Goal: Task Accomplishment & Management: Manage account settings

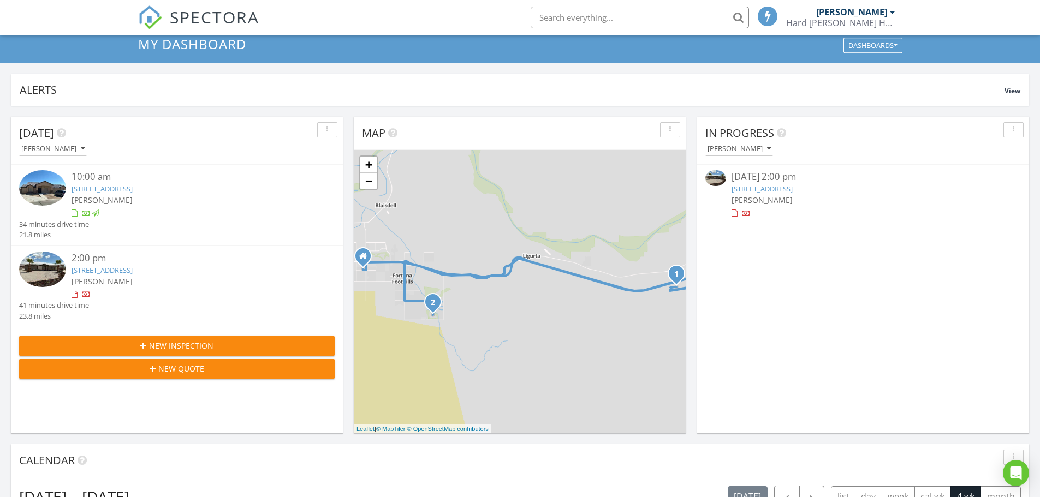
scroll to position [109, 0]
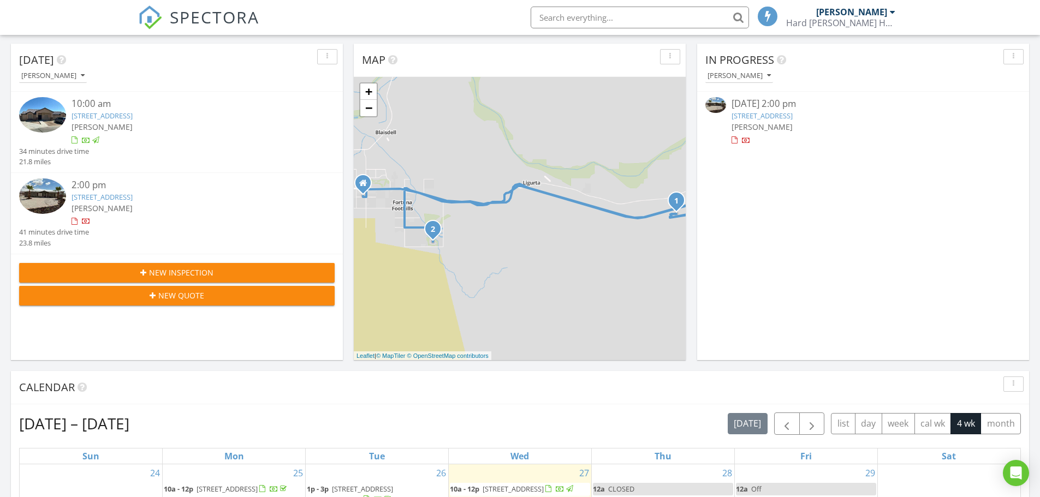
click at [108, 199] on link "14463 E 53rd Ln , Yuma, AZ 85367" at bounding box center [101, 197] width 61 height 10
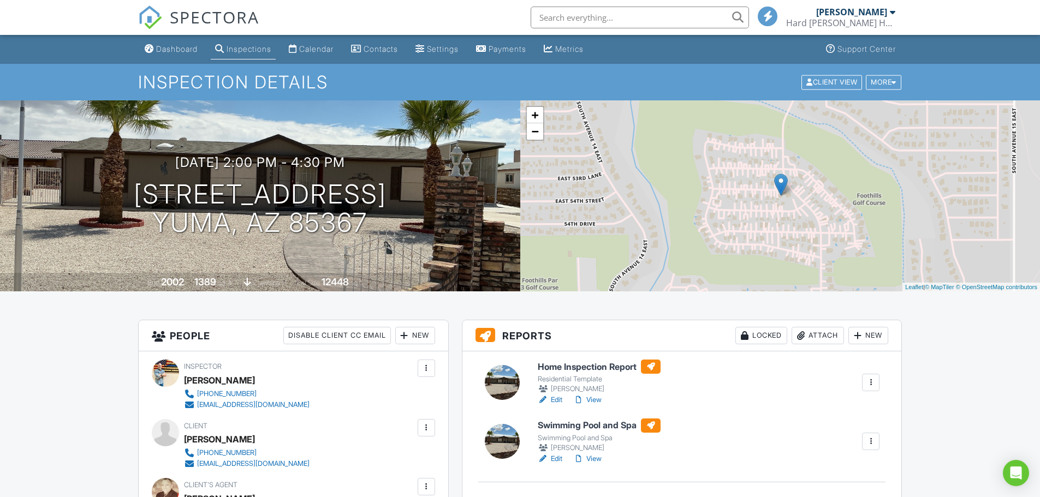
drag, startPoint x: 468, startPoint y: 318, endPoint x: 462, endPoint y: 317, distance: 6.6
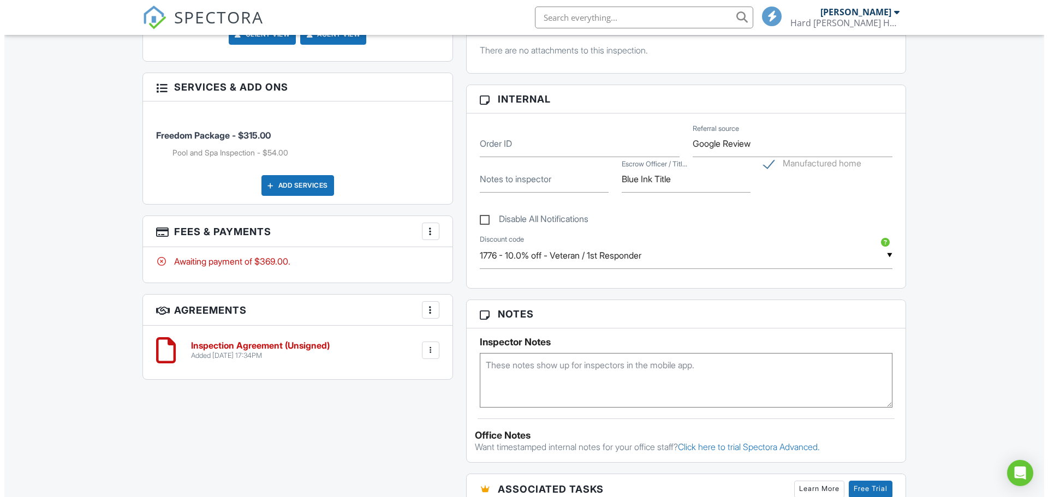
scroll to position [546, 0]
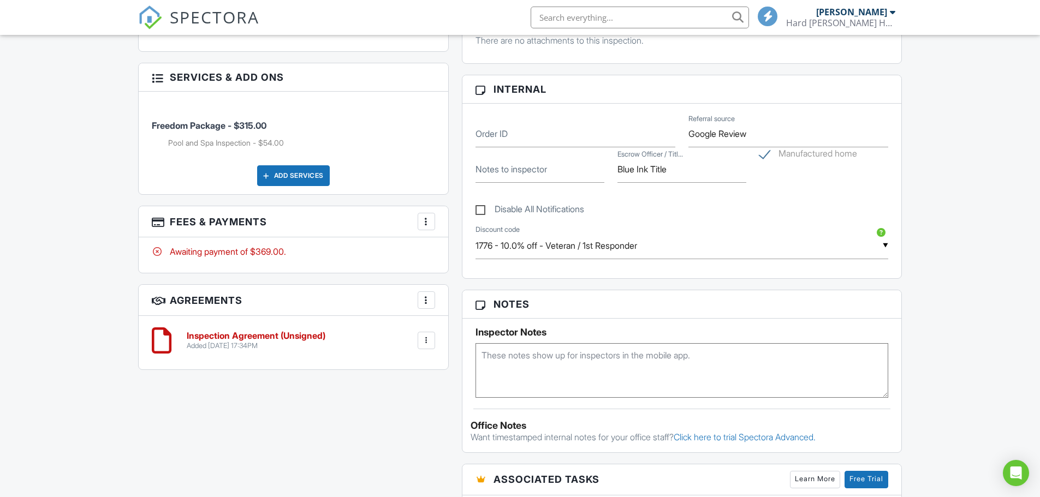
click at [433, 218] on div "More" at bounding box center [426, 221] width 17 height 17
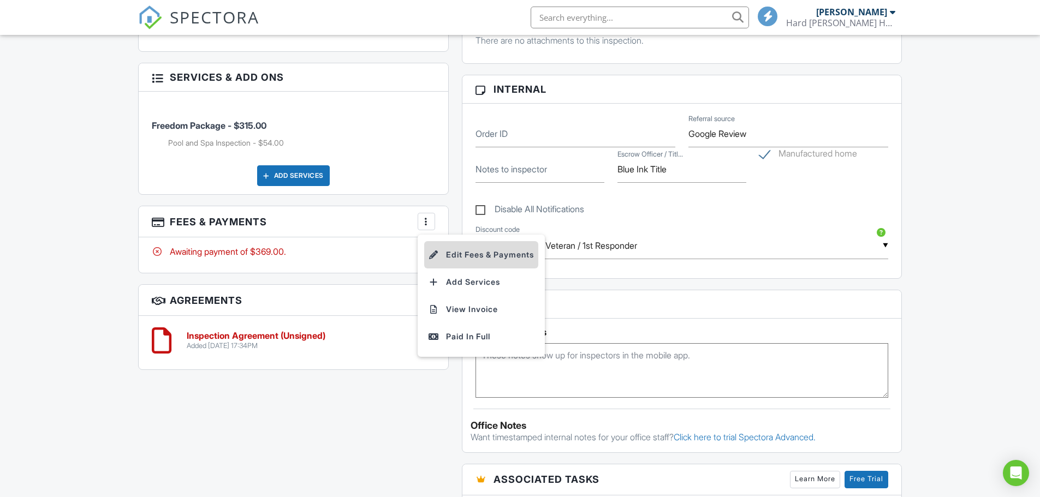
click at [450, 246] on li "Edit Fees & Payments" at bounding box center [481, 254] width 114 height 27
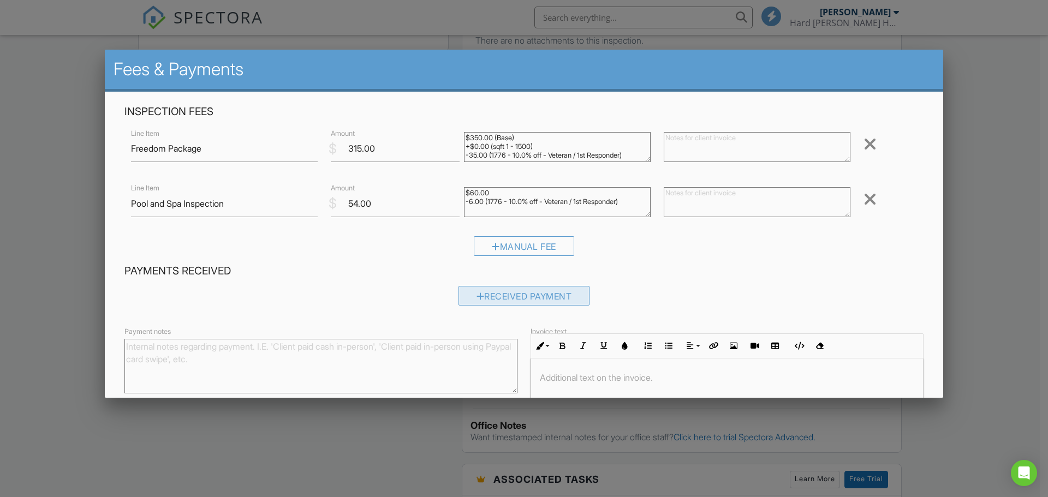
click at [525, 287] on div "Received Payment" at bounding box center [524, 296] width 132 height 20
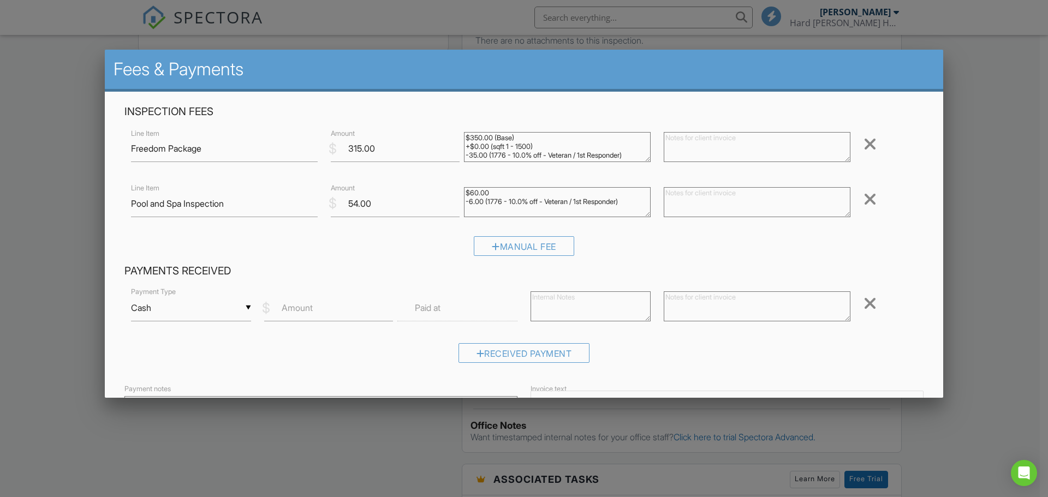
click at [236, 308] on div "▼ Cash Cash Check On-Site Card Other Cash Check On-Site Card Other" at bounding box center [191, 308] width 120 height 27
click at [184, 366] on span "Check" at bounding box center [191, 361] width 102 height 27
type input "Check"
click at [327, 310] on input "Amount" at bounding box center [328, 308] width 129 height 27
type input "6"
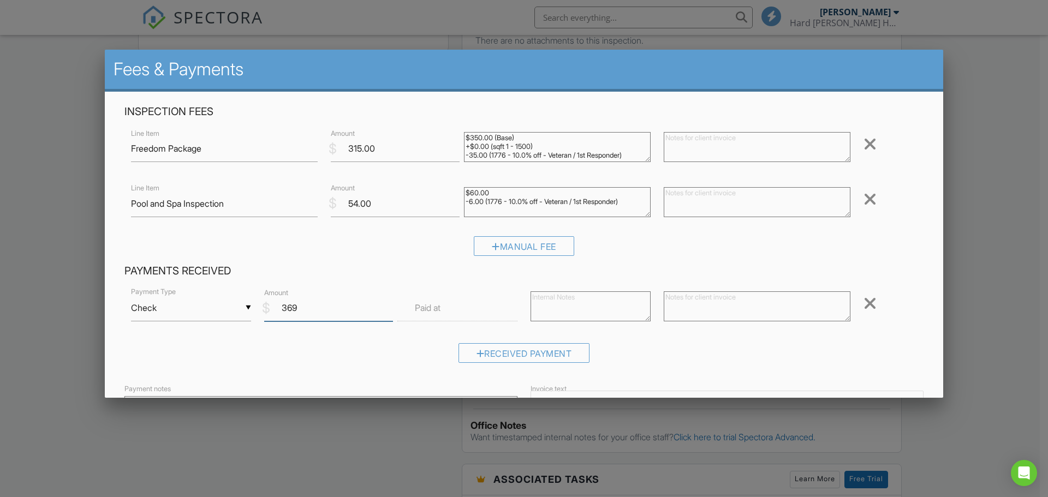
type input "369"
click at [415, 308] on label "Paid at" at bounding box center [428, 308] width 26 height 12
click at [439, 312] on label "Paid at" at bounding box center [428, 308] width 26 height 12
click at [437, 312] on label "Paid at" at bounding box center [428, 308] width 26 height 12
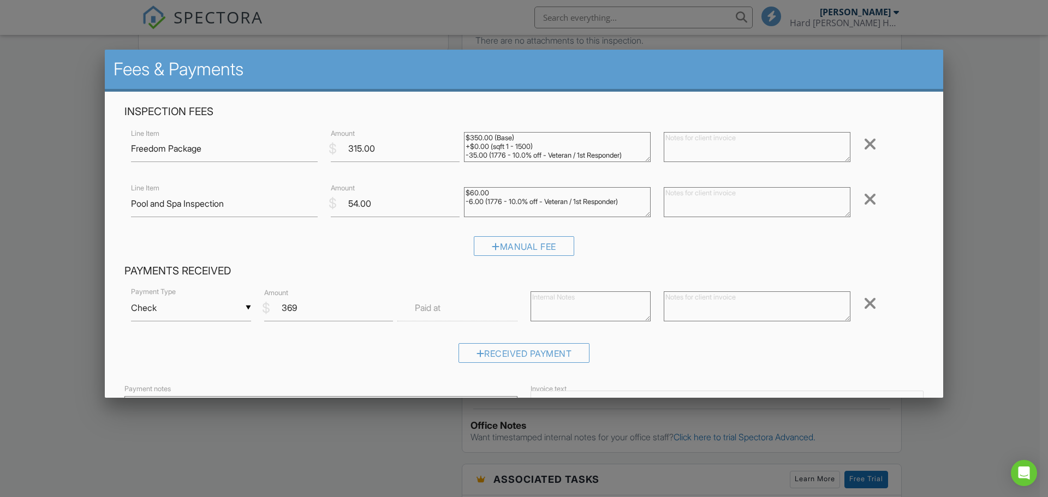
drag, startPoint x: 463, startPoint y: 317, endPoint x: 476, endPoint y: 307, distance: 15.6
click at [476, 307] on input "text" at bounding box center [457, 308] width 120 height 27
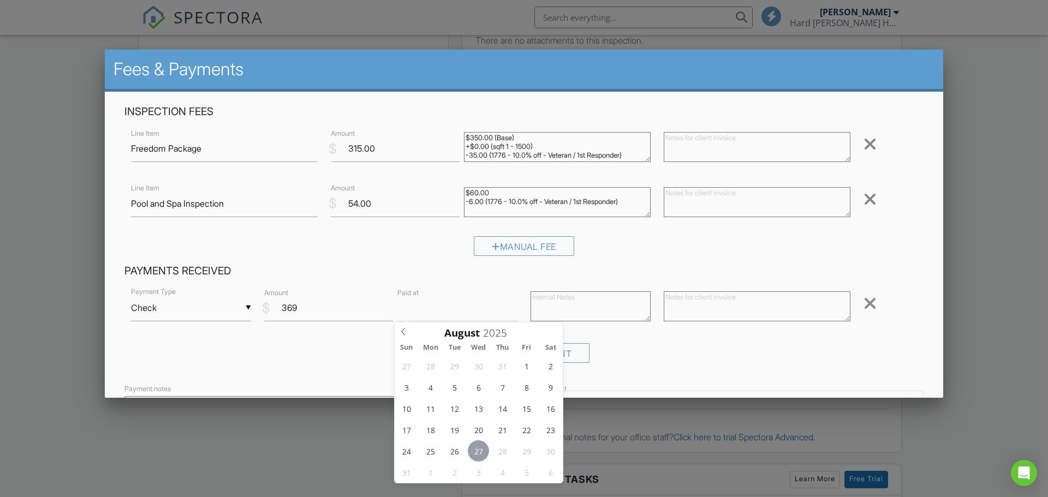
type input "08/27/2025 12:00 PM"
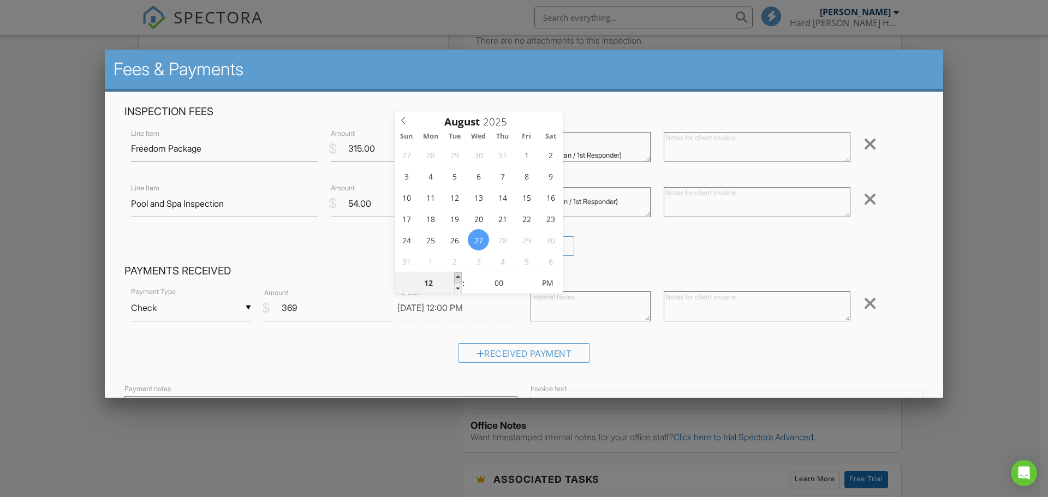
type input "01"
type input "08/27/2025 1:00 PM"
click at [457, 275] on span at bounding box center [458, 277] width 8 height 11
type input "02"
type input "[DATE] 2:00 PM"
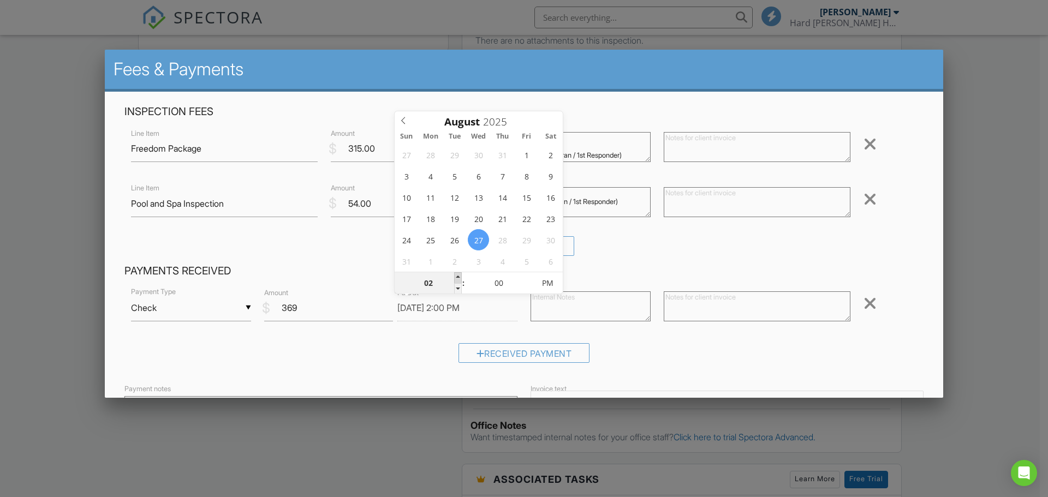
click at [457, 275] on span at bounding box center [458, 277] width 8 height 11
type input "03"
type input "[DATE] 3:00 PM"
click at [457, 275] on span at bounding box center [458, 277] width 8 height 11
type input "05"
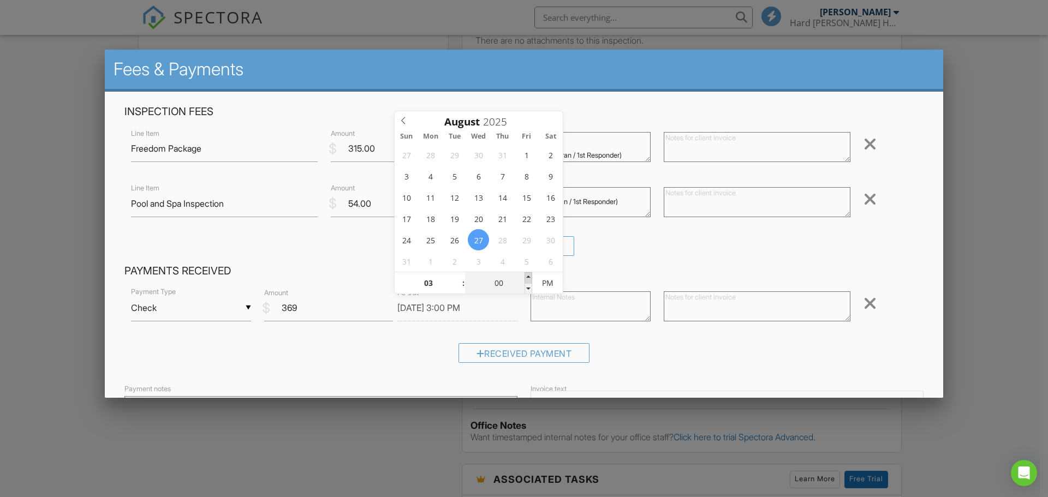
type input "08/27/2025 3:05 PM"
click at [526, 276] on span at bounding box center [529, 277] width 8 height 11
type input "10"
type input "08/27/2025 3:10 PM"
click at [526, 276] on span at bounding box center [529, 277] width 8 height 11
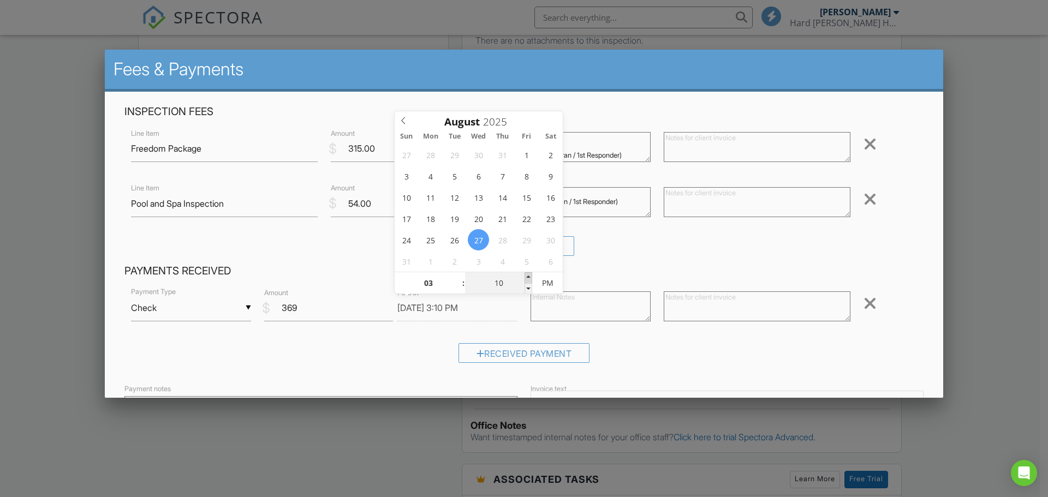
type input "15"
type input "08/27/2025 3:15 PM"
click at [526, 273] on span at bounding box center [529, 277] width 8 height 11
type input "20"
type input "08/27/2025 3:20 PM"
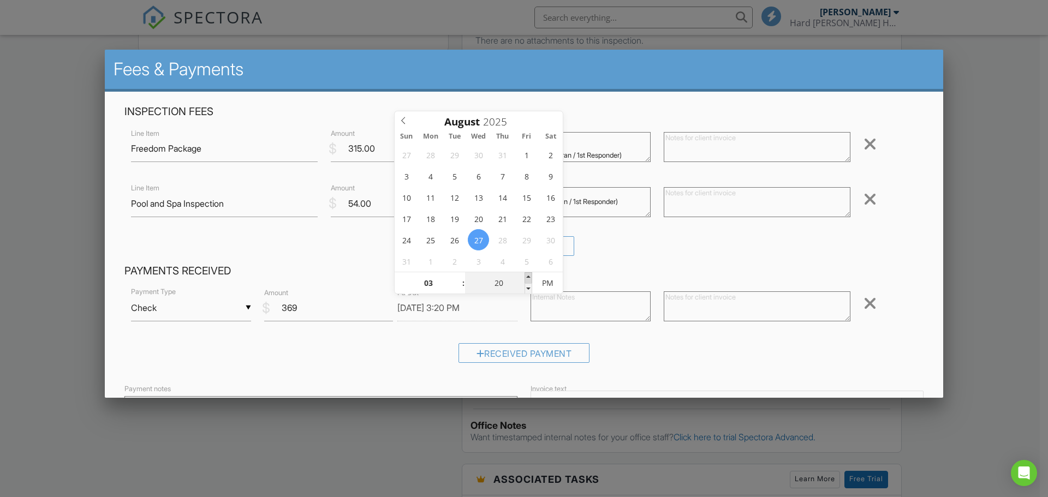
click at [526, 273] on span at bounding box center [529, 277] width 8 height 11
type input "25"
type input "08/27/2025 3:25 PM"
click at [526, 273] on span at bounding box center [529, 277] width 8 height 11
type input "29"
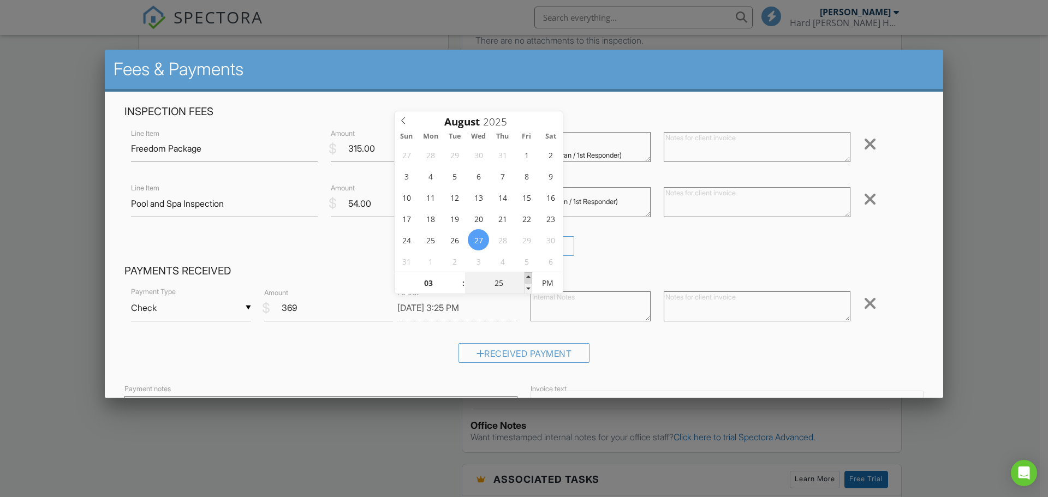
type input "08/27/2025 3:29 PM"
click at [526, 273] on span at bounding box center [529, 277] width 8 height 11
type input "24"
type input "08/27/2025 3:24 PM"
click at [527, 288] on span at bounding box center [529, 288] width 8 height 11
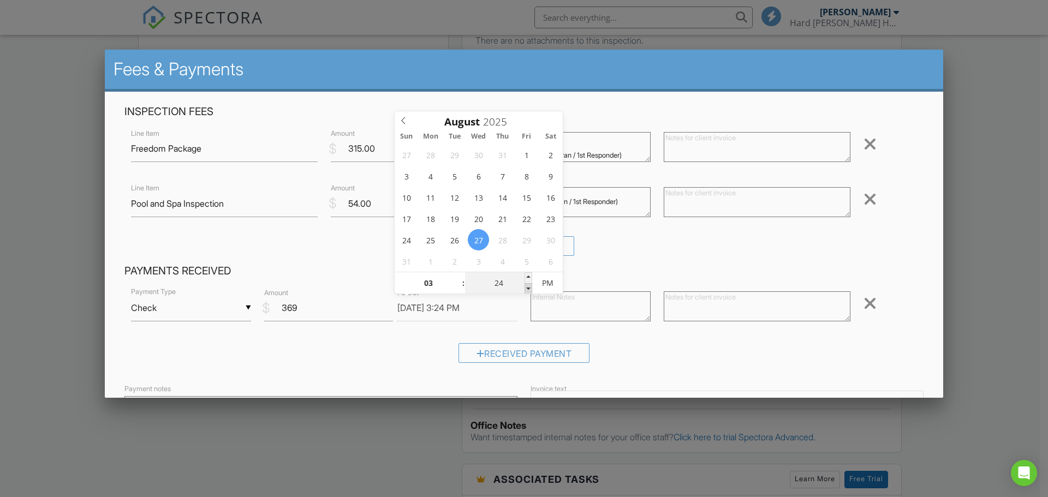
type input "19"
type input "08/27/2025 3:19 PM"
click at [527, 288] on span at bounding box center [529, 288] width 8 height 11
type input "14"
type input "08/27/2025 3:14 PM"
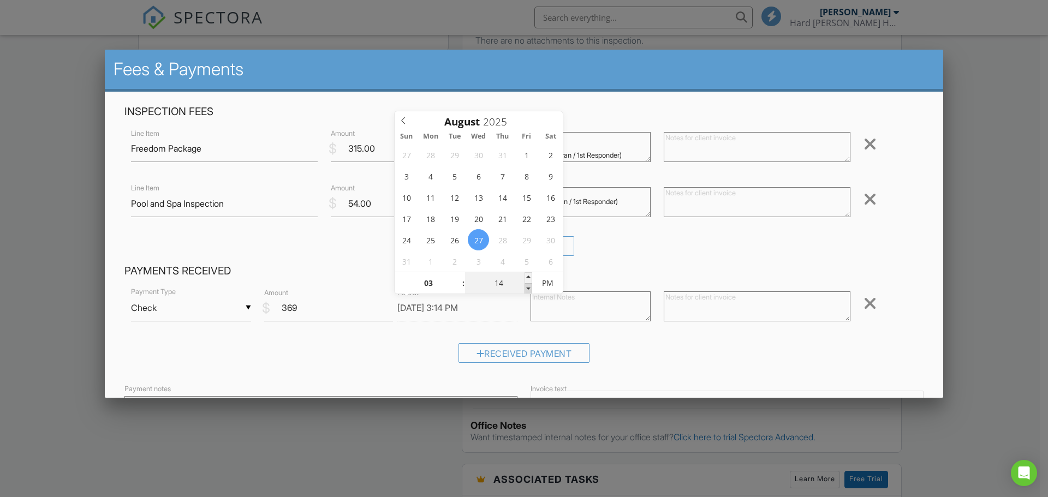
click at [527, 288] on span at bounding box center [529, 288] width 8 height 11
type input "09"
type input "08/27/2025 3:09 PM"
click at [527, 288] on span at bounding box center [529, 288] width 8 height 11
type input "04"
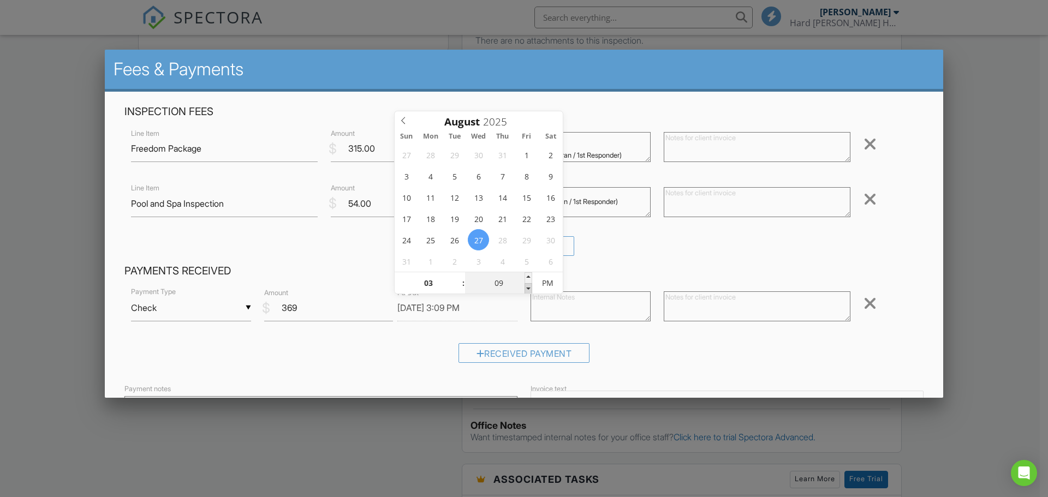
type input "08/27/2025 3:04 PM"
click at [527, 288] on span at bounding box center [529, 288] width 8 height 11
type input "02"
type input "59"
type input "08/27/2025 2:59 PM"
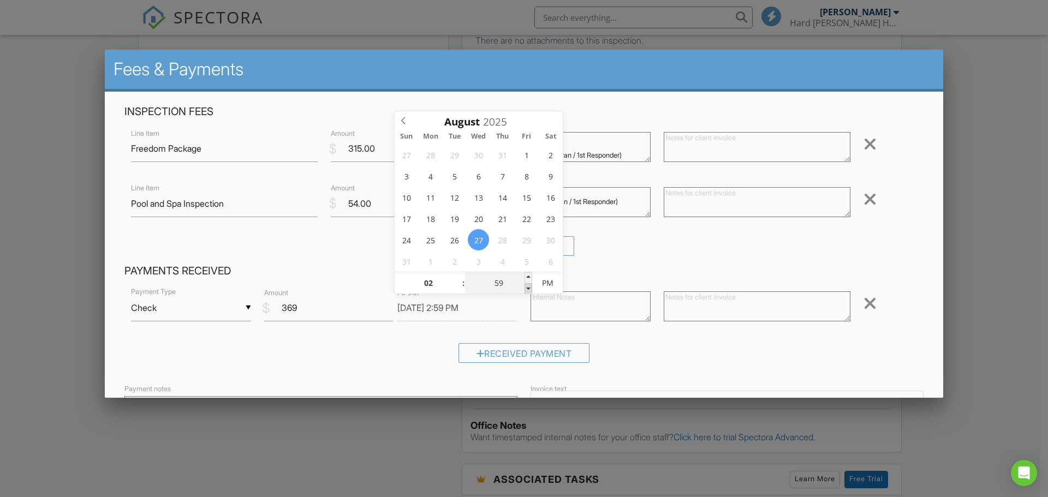
click at [527, 288] on span at bounding box center [529, 288] width 8 height 11
type input "54"
type input "08/27/2025 2:54 PM"
click at [527, 287] on span at bounding box center [529, 288] width 8 height 11
click at [525, 271] on div "27 28 29 30 31 1 2 3 4 5 6 7 8 9 10 11 12 13 14 15 16 17 18 19 20 21 22 23 24 2…" at bounding box center [479, 208] width 168 height 128
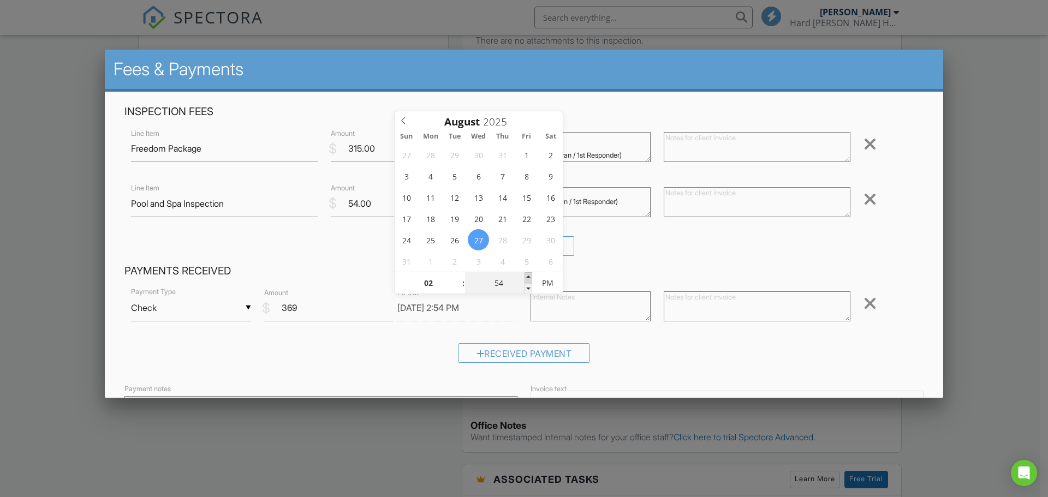
type input "59"
type input "08/27/2025 2:59 PM"
click at [529, 277] on span at bounding box center [529, 277] width 8 height 11
click at [513, 282] on input "59" at bounding box center [498, 284] width 67 height 22
type input "03"
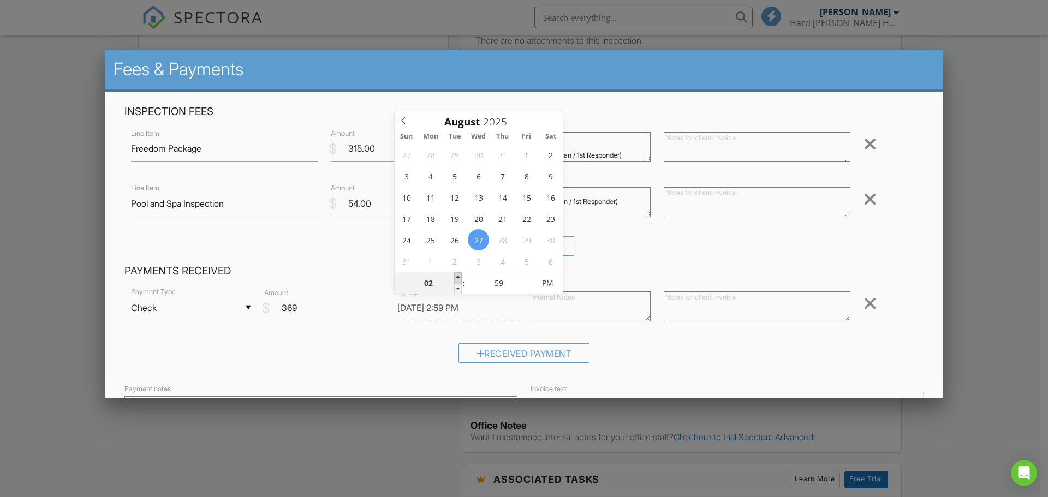
type input "29"
type input "08/27/2025 3:29 PM"
click at [456, 278] on span at bounding box center [458, 277] width 8 height 11
type input "24"
type input "08/27/2025 3:24 PM"
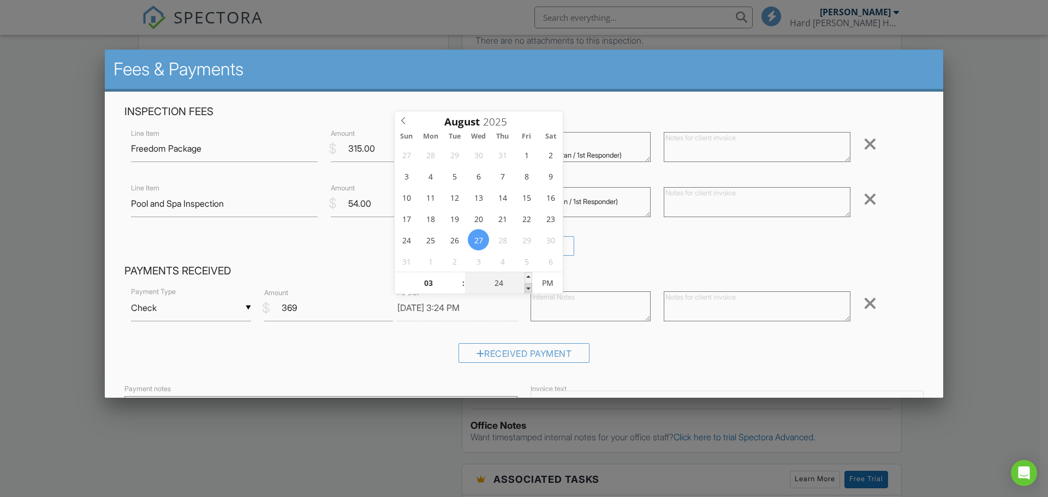
click at [529, 290] on span at bounding box center [529, 288] width 8 height 11
type input "19"
type input "08/27/2025 3:19 PM"
click at [529, 290] on span at bounding box center [529, 288] width 8 height 11
type input "14"
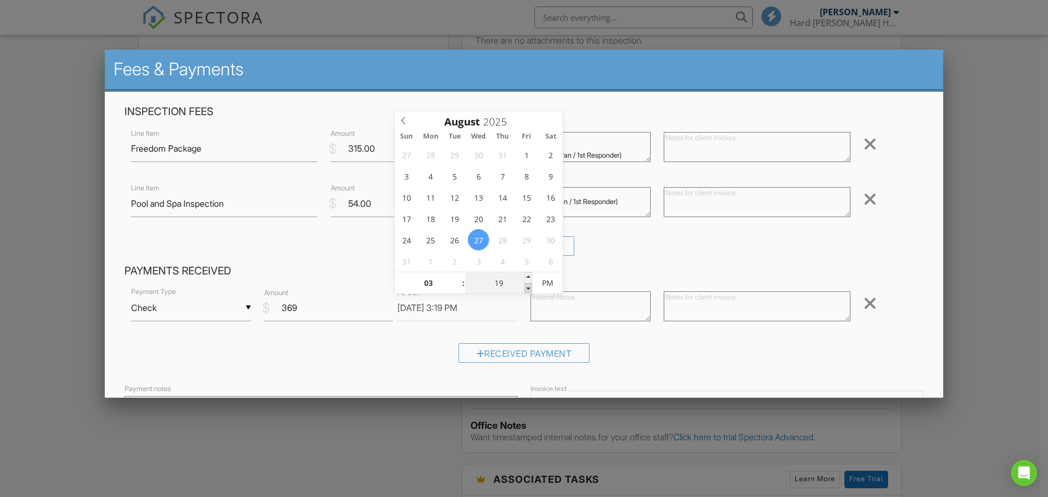
type input "08/27/2025 3:14 PM"
click at [529, 290] on span at bounding box center [529, 288] width 8 height 11
type input "09"
type input "08/27/2025 3:09 PM"
click at [529, 290] on span at bounding box center [529, 288] width 8 height 11
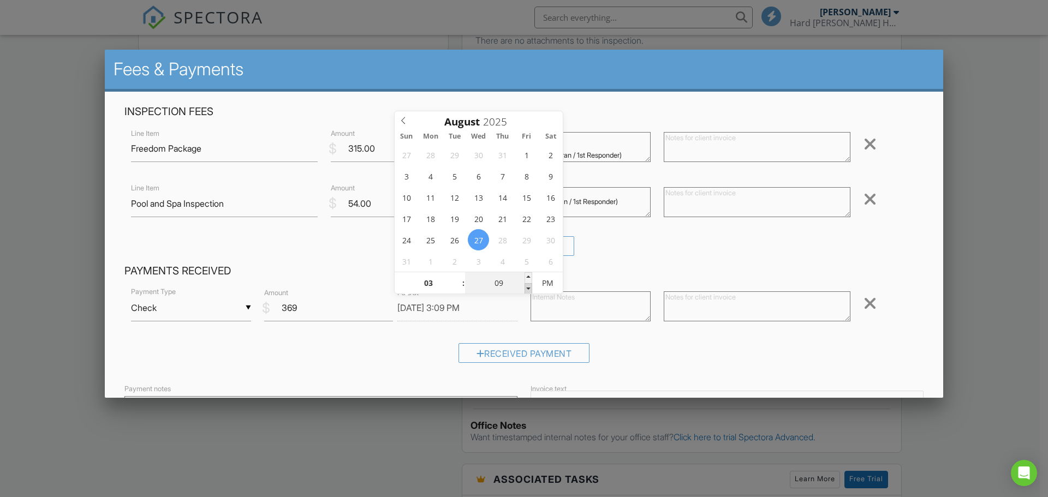
type input "04"
type input "08/27/2025 3:04 PM"
click at [529, 290] on span at bounding box center [529, 288] width 8 height 11
type input "02"
type input "59"
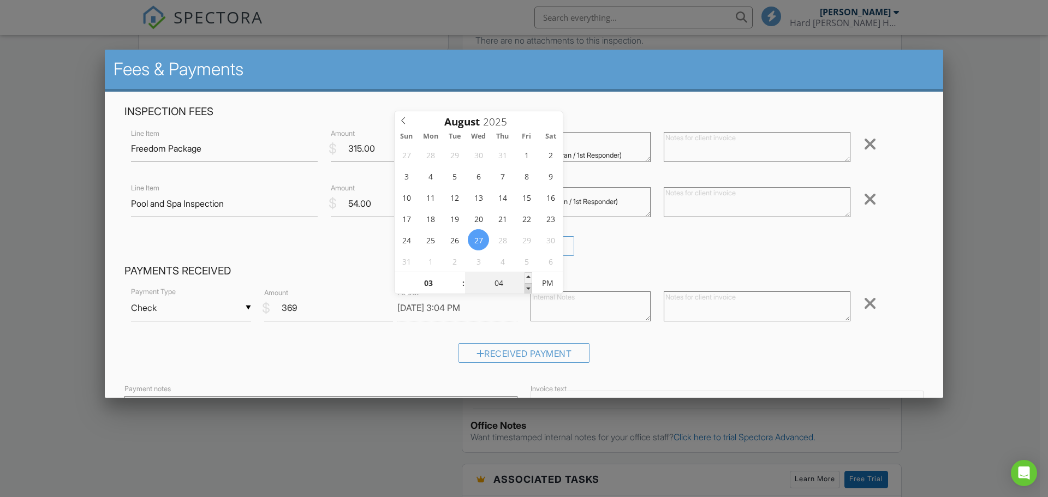
type input "08/27/2025 2:59 PM"
click at [529, 290] on span at bounding box center [529, 288] width 8 height 11
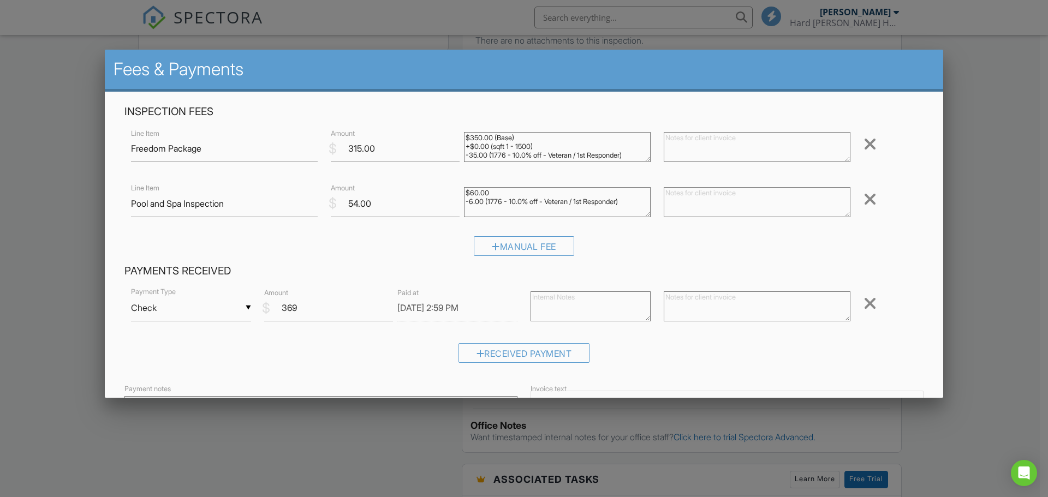
click at [424, 331] on div "▼ Check Cash Check On-Site Card Other Cash Check On-Site Card Other Payment Typ…" at bounding box center [523, 309] width 799 height 46
click at [458, 306] on input "08/27/2025 2:59 PM" at bounding box center [457, 308] width 120 height 27
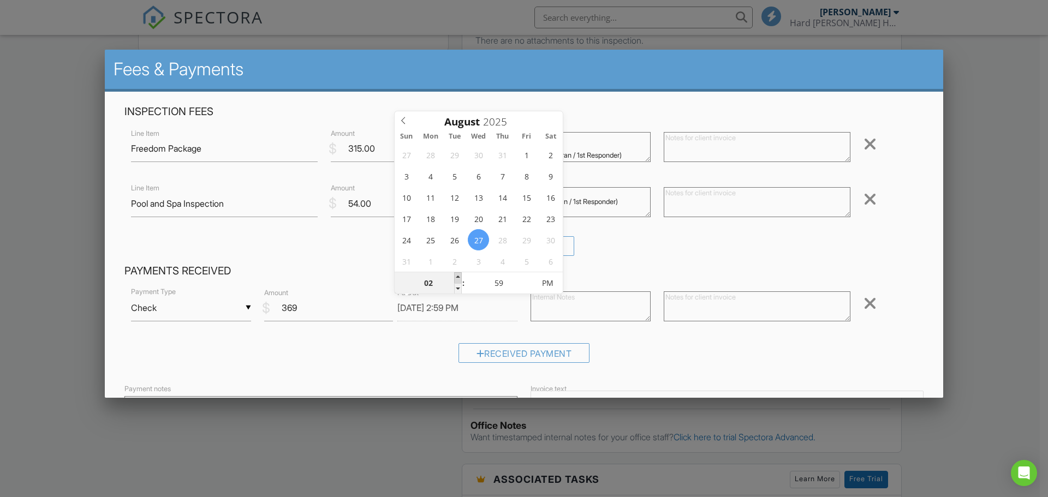
type input "03"
type input "29"
type input "08/27/2025 3:29 PM"
drag, startPoint x: 458, startPoint y: 273, endPoint x: 461, endPoint y: 282, distance: 9.0
click at [458, 273] on span at bounding box center [458, 277] width 8 height 11
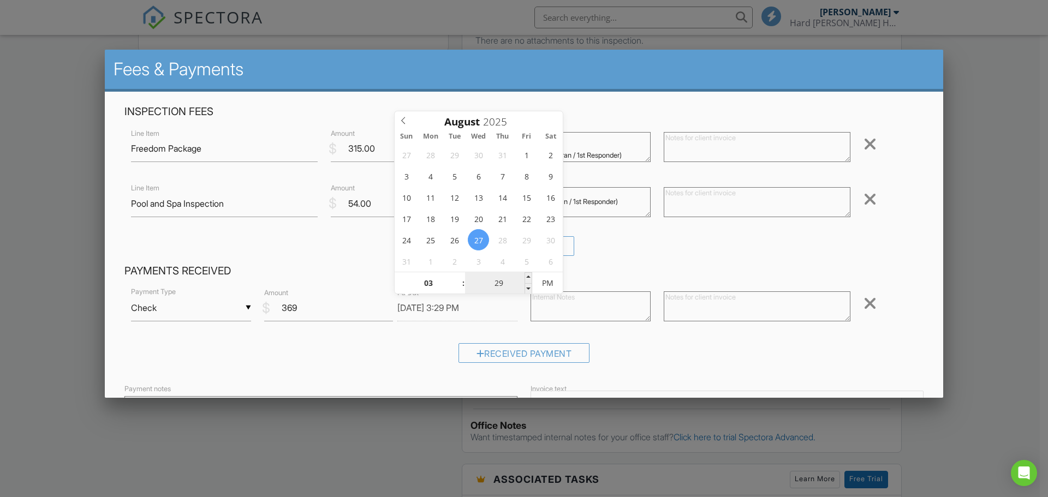
click at [503, 290] on input "29" at bounding box center [498, 284] width 67 height 22
type input "00"
type input "[DATE] 3:00 PM"
type input "00"
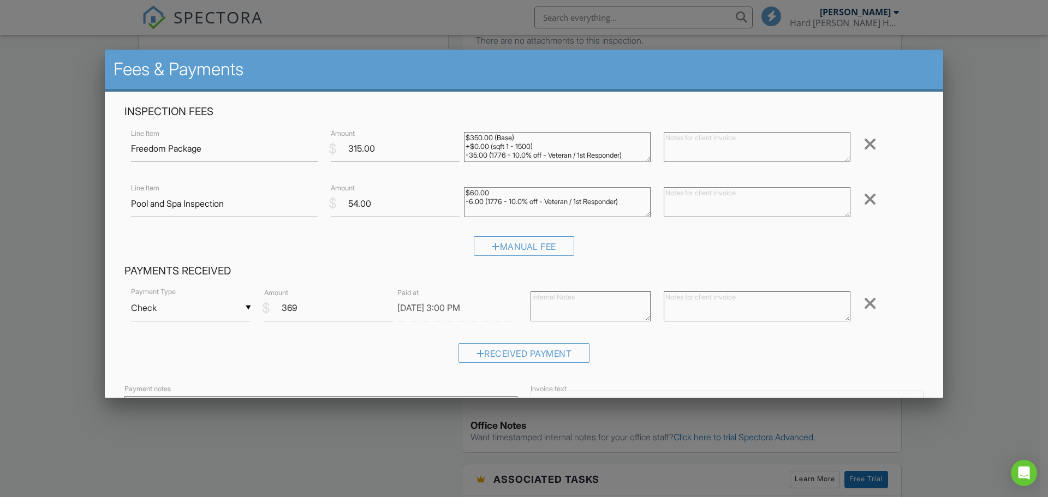
click at [388, 371] on div "Received Payment" at bounding box center [523, 357] width 799 height 28
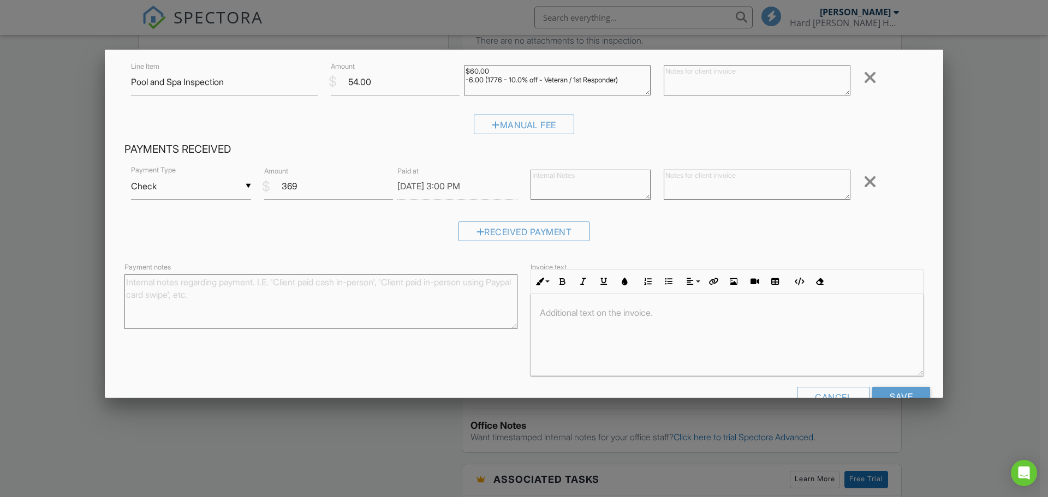
scroll to position [152, 0]
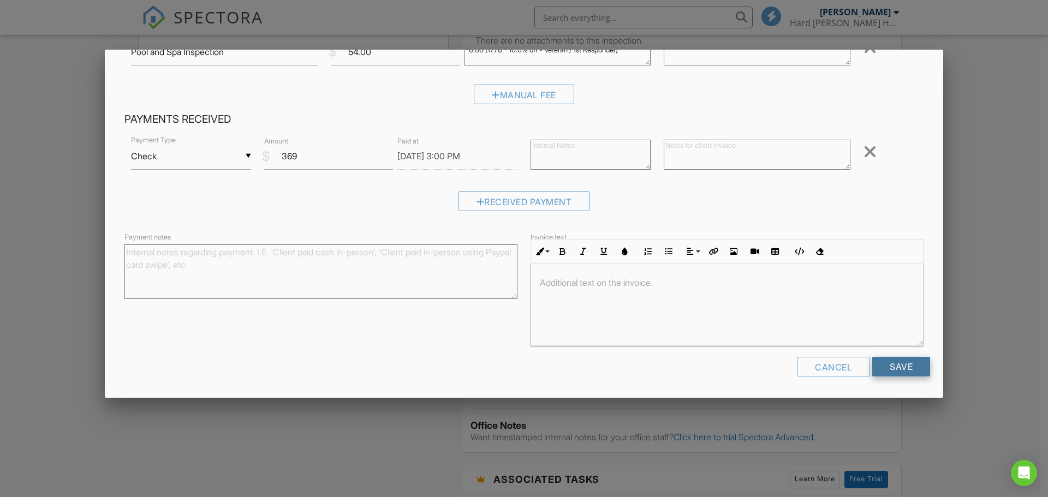
click at [893, 371] on input "Save" at bounding box center [901, 367] width 58 height 20
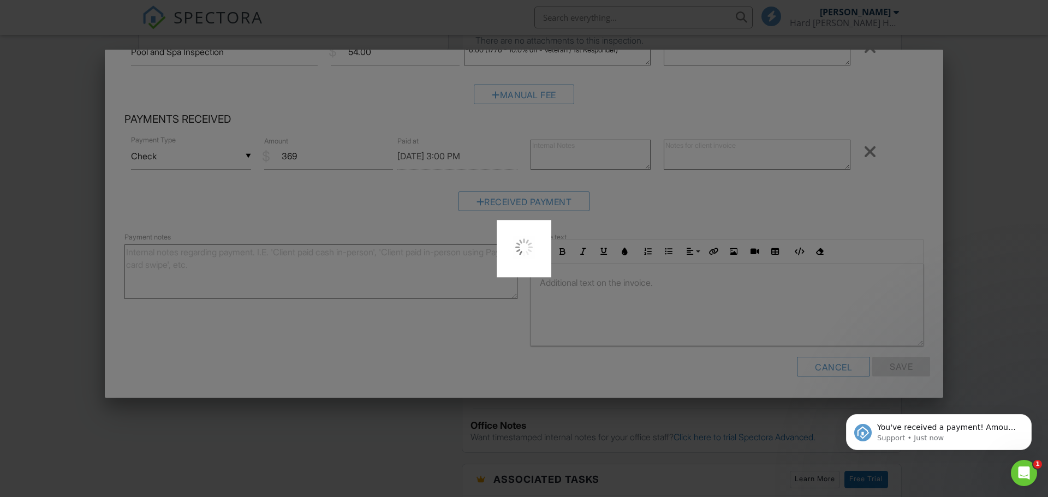
scroll to position [0, 0]
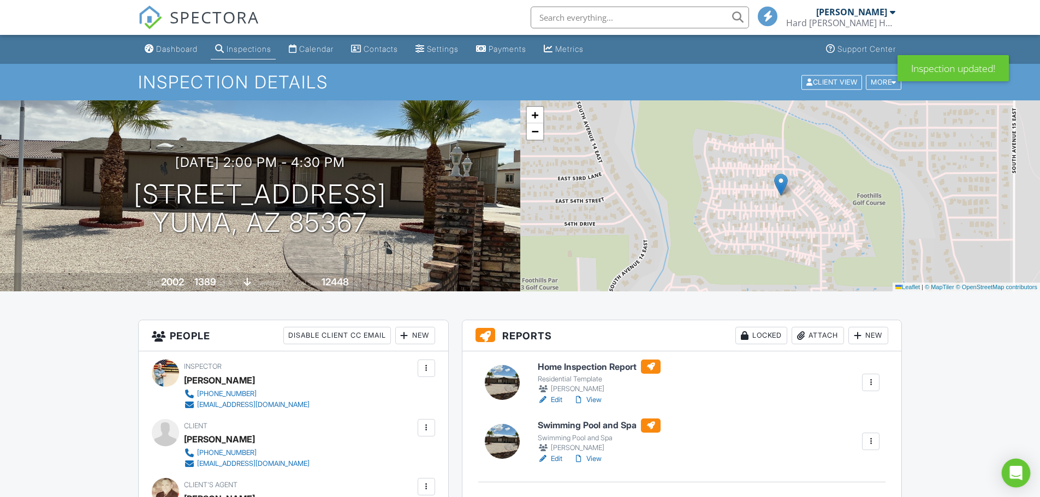
click at [1016, 479] on icon "Open Intercom Messenger" at bounding box center [1016, 473] width 14 height 14
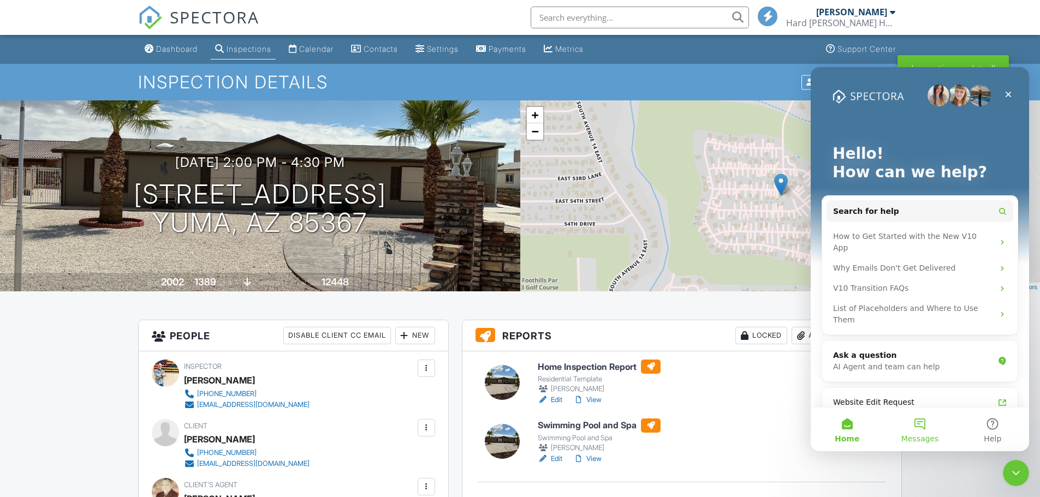
click at [922, 432] on button "Messages" at bounding box center [919, 430] width 73 height 44
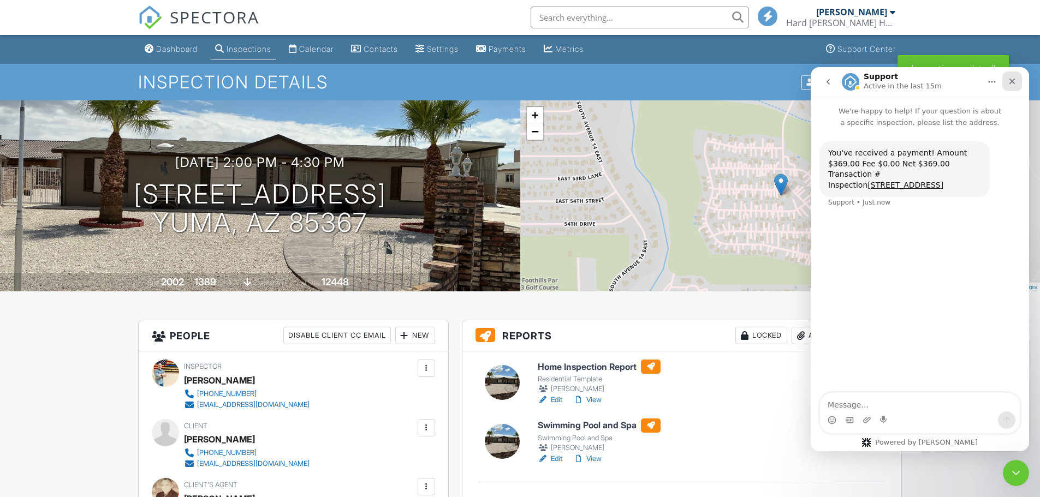
click at [1011, 83] on icon "Close" at bounding box center [1012, 81] width 9 height 9
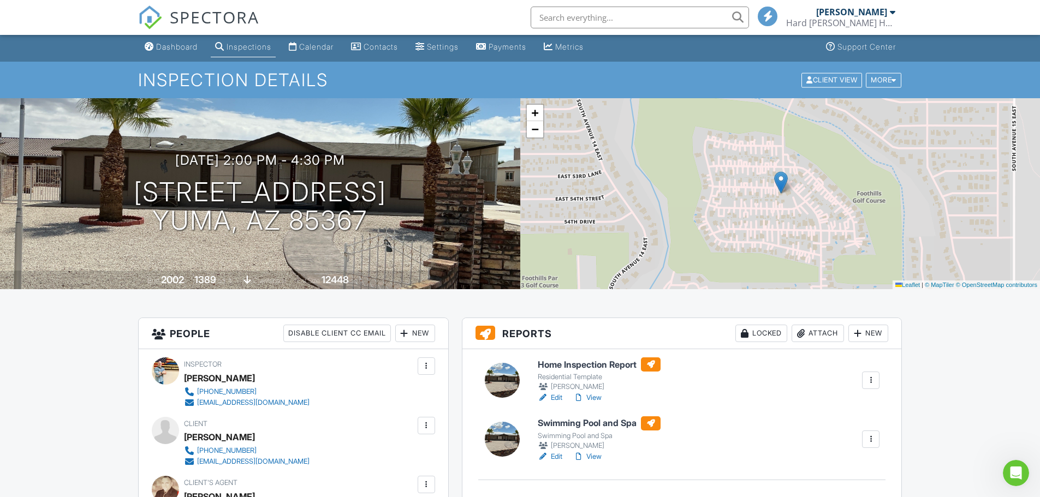
scroll to position [109, 0]
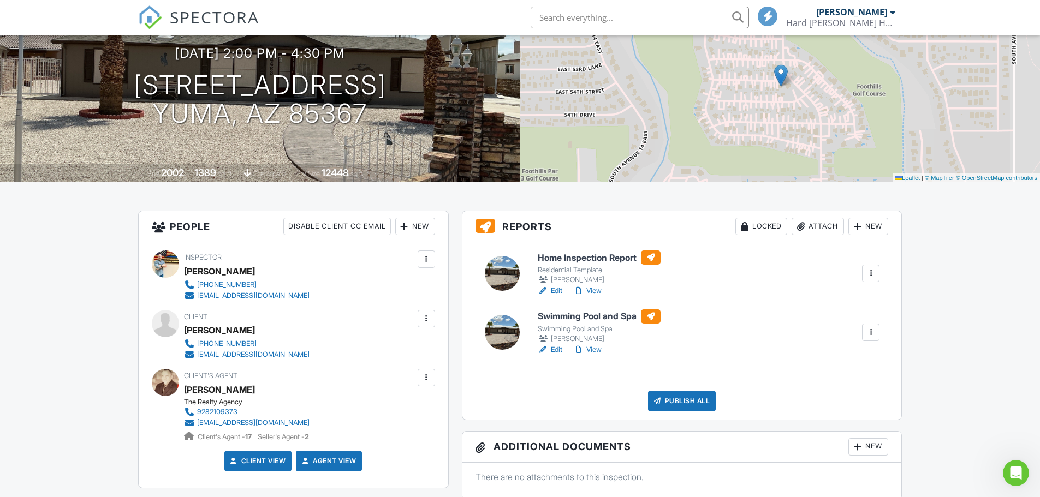
click at [600, 347] on link "View" at bounding box center [587, 349] width 28 height 11
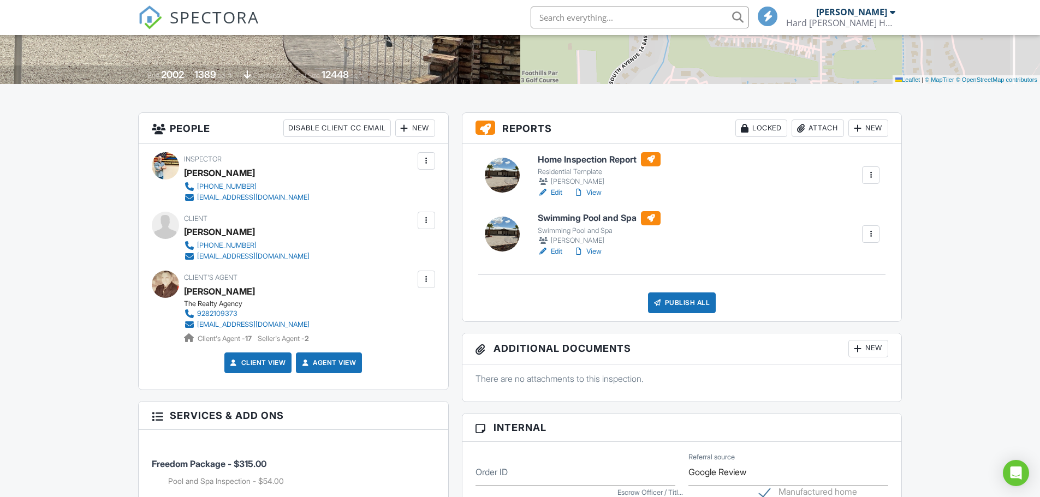
scroll to position [218, 0]
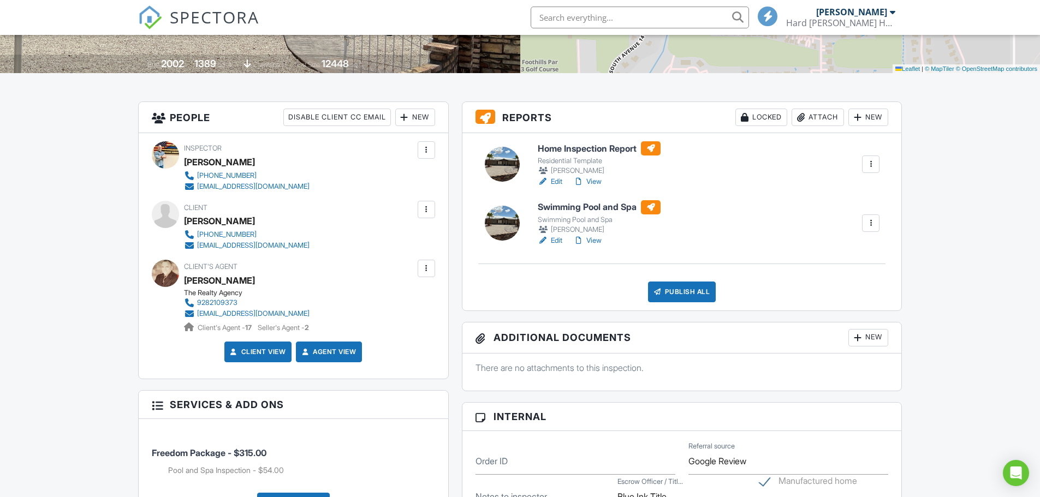
click at [597, 178] on link "View" at bounding box center [587, 181] width 28 height 11
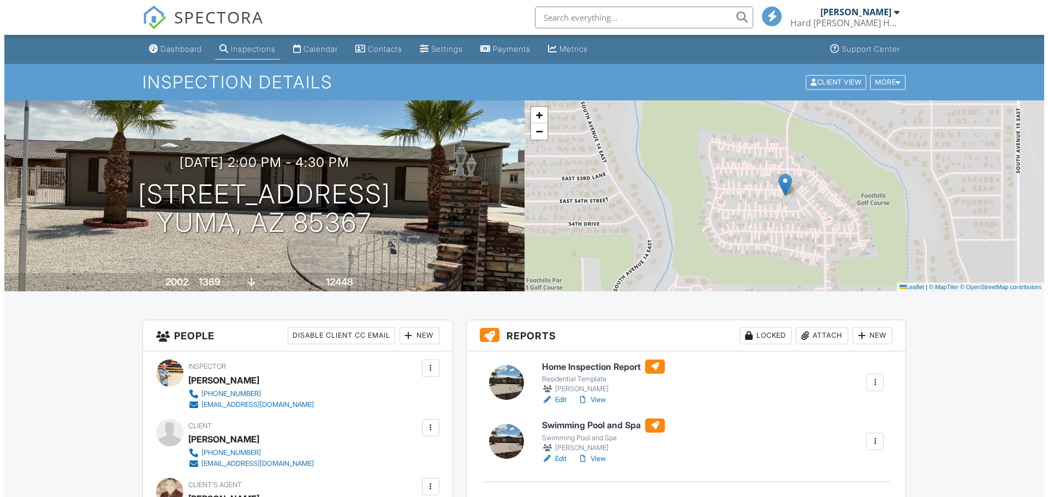
scroll to position [218, 0]
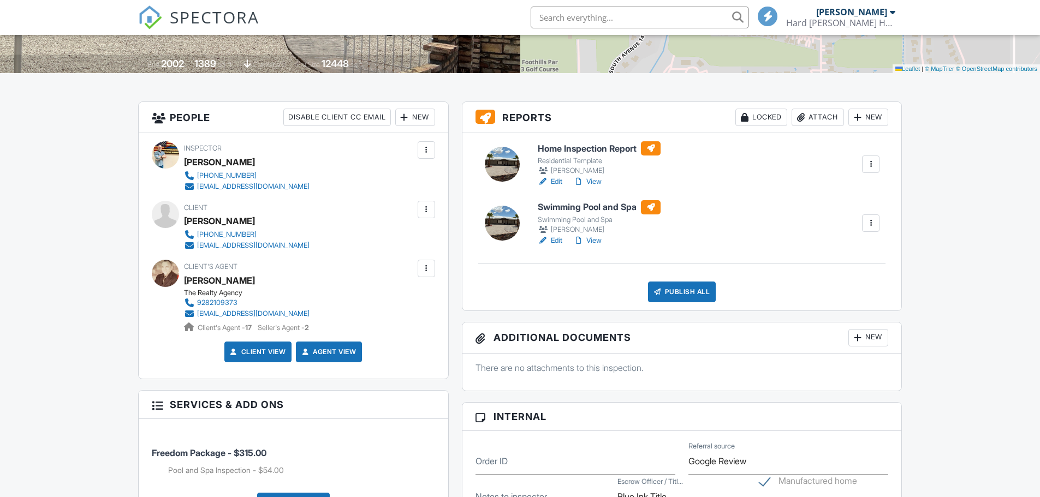
click at [690, 297] on div "Publish All" at bounding box center [682, 292] width 68 height 21
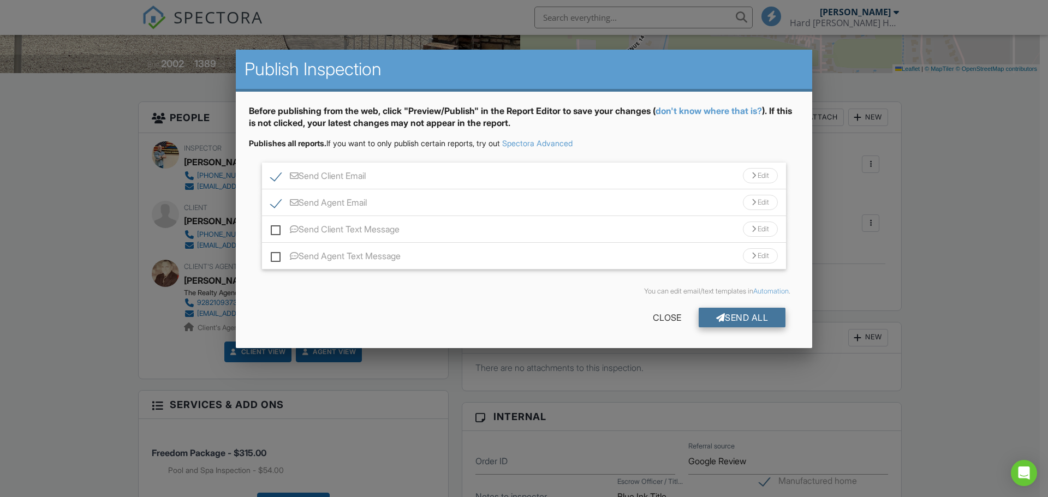
click at [744, 318] on div "Send All" at bounding box center [742, 318] width 87 height 20
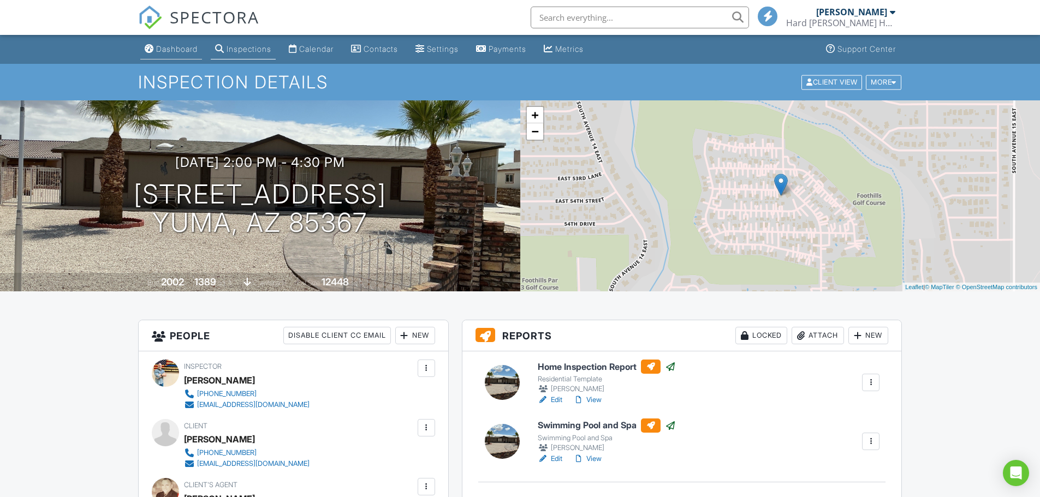
click at [180, 41] on link "Dashboard" at bounding box center [171, 49] width 62 height 20
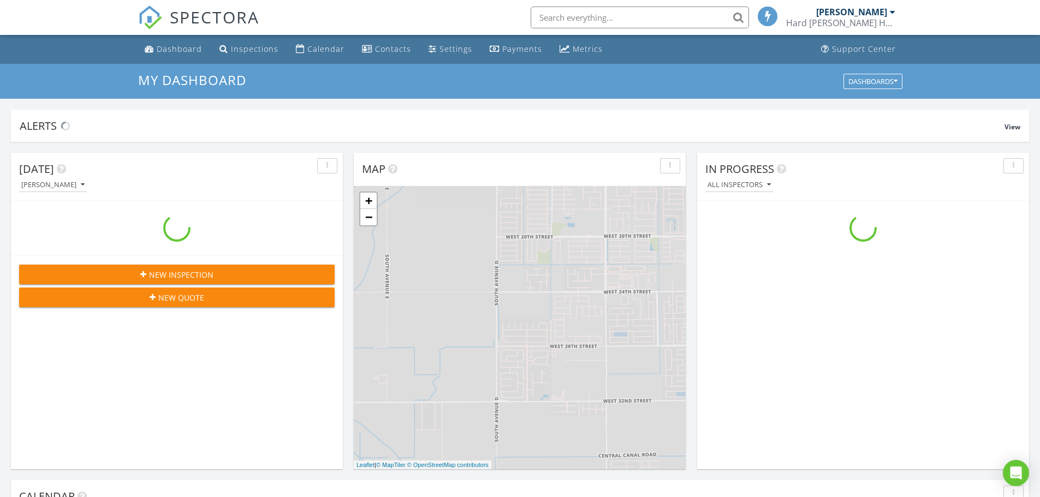
scroll to position [1010, 1057]
